Goal: Task Accomplishment & Management: Complete application form

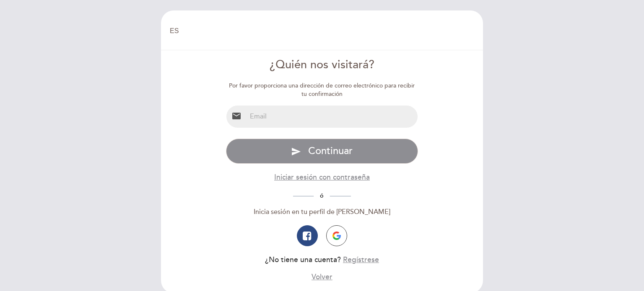
select select "es"
click at [271, 102] on div "Por favor proporciona una dirección de correo electrónico para recibir tu confi…" at bounding box center [322, 182] width 193 height 201
click at [264, 116] on input "email" at bounding box center [333, 117] width 172 height 22
type input "[EMAIL_ADDRESS][DOMAIN_NAME]"
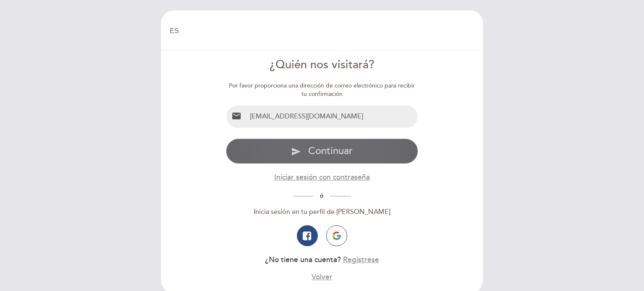
click at [321, 156] on span "Continuar" at bounding box center [330, 151] width 44 height 12
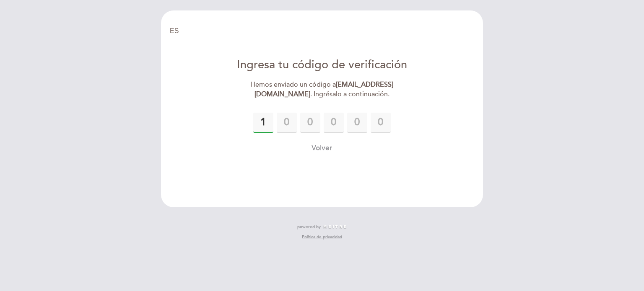
type input "1"
type input "8"
type input "6"
type input "4"
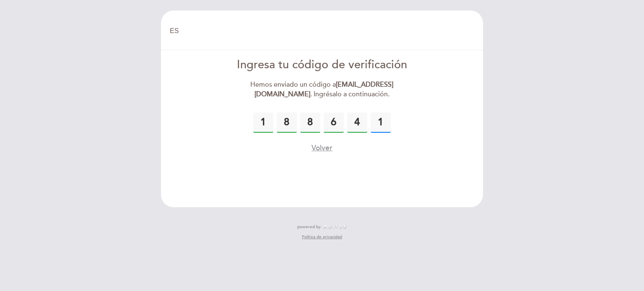
type input "1"
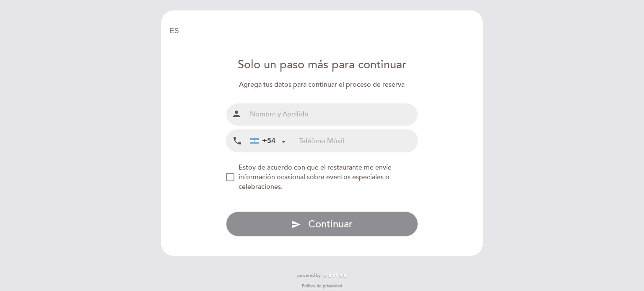
click at [274, 117] on input "text" at bounding box center [333, 115] width 172 height 22
type input "[PERSON_NAME]"
click at [308, 140] on input "tel" at bounding box center [358, 141] width 119 height 22
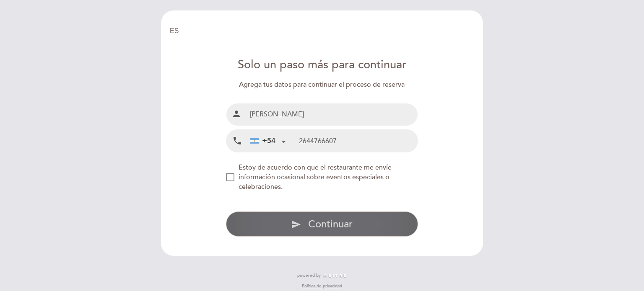
type input "2644766607"
click at [316, 221] on span "Continuar" at bounding box center [330, 225] width 44 height 12
